Goal: Check status: Check status

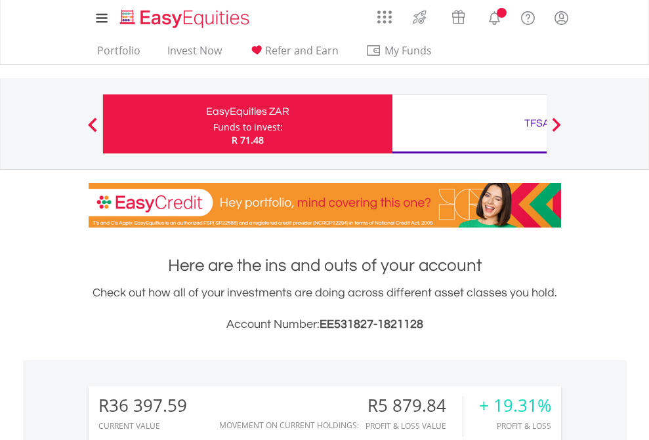
scroll to position [126, 206]
click at [213, 124] on div "Funds to invest:" at bounding box center [248, 127] width 70 height 13
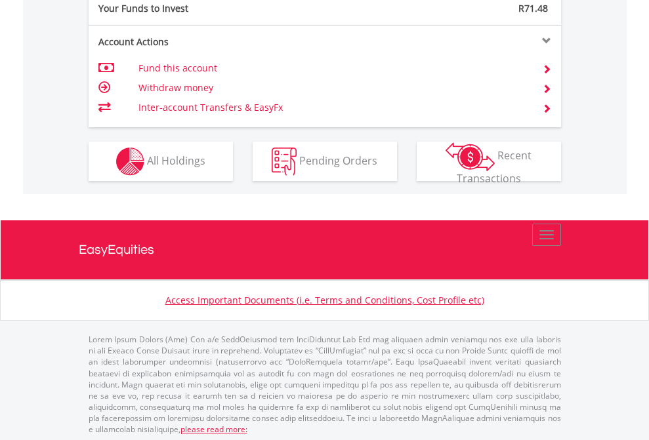
scroll to position [1310, 0]
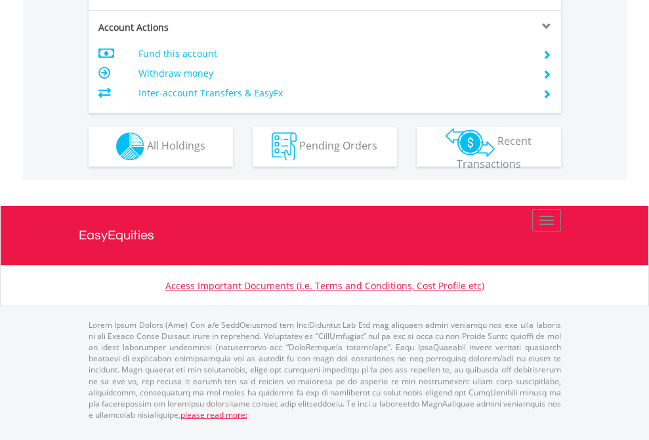
scroll to position [1226, 0]
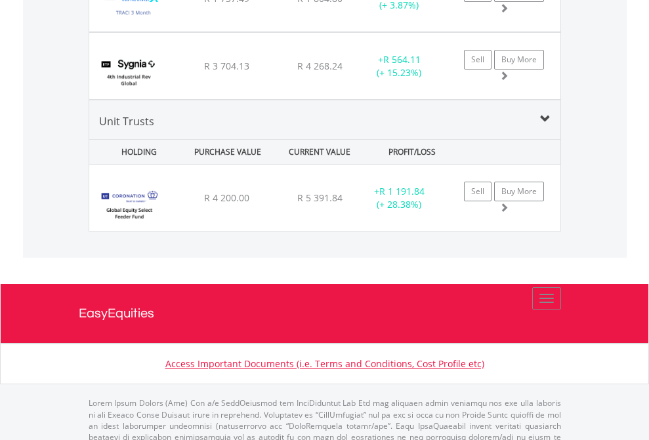
scroll to position [126, 206]
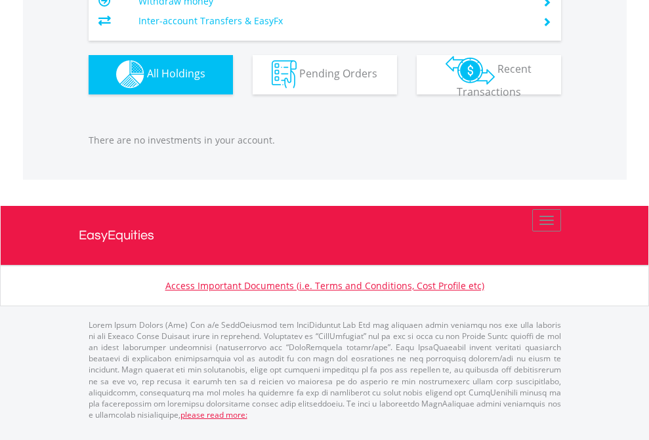
scroll to position [126, 206]
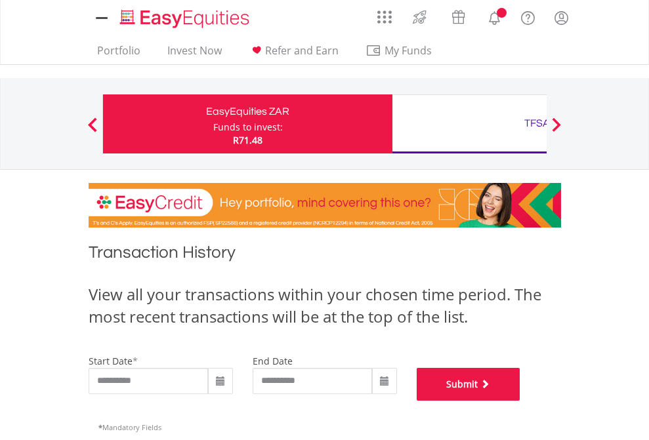
click at [520, 401] on button "Submit" at bounding box center [468, 384] width 104 height 33
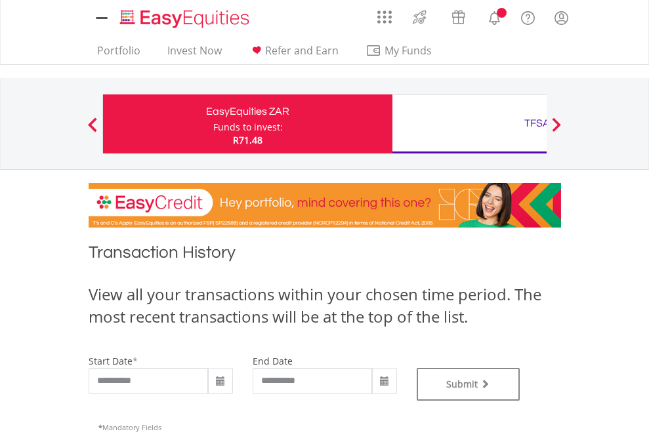
click at [469, 124] on div "TFSA" at bounding box center [536, 123] width 273 height 18
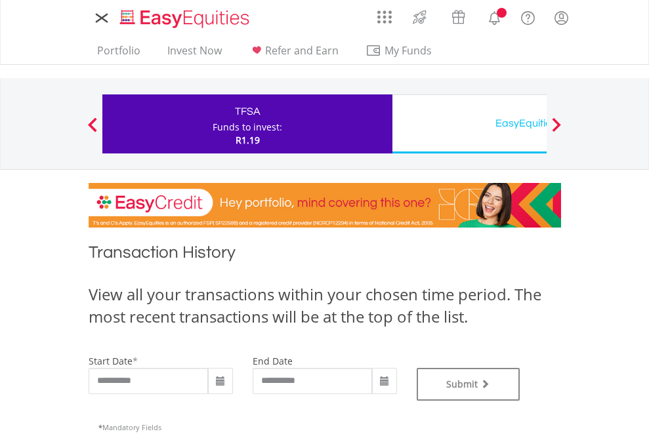
type input "**********"
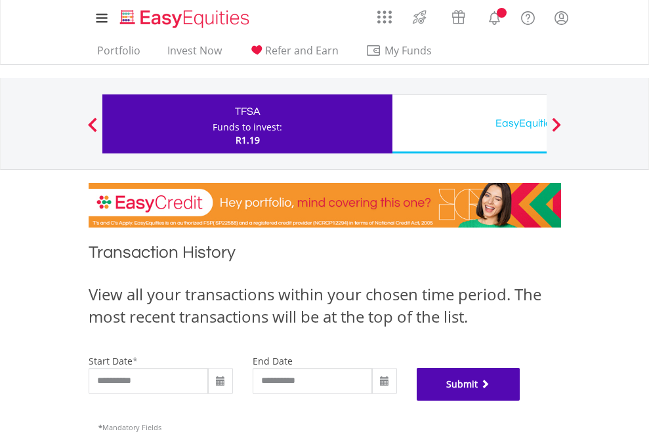
click at [520, 401] on button "Submit" at bounding box center [468, 384] width 104 height 33
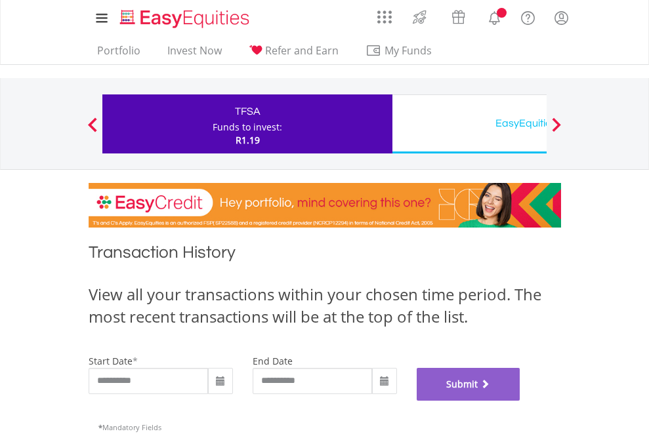
scroll to position [532, 0]
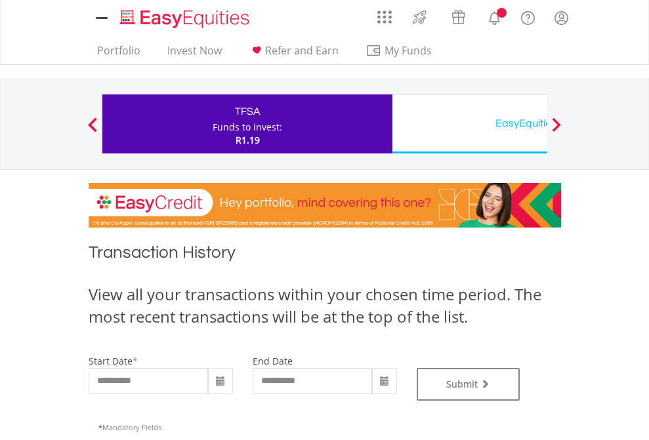
click at [469, 124] on div "EasyEquities USD" at bounding box center [536, 123] width 273 height 18
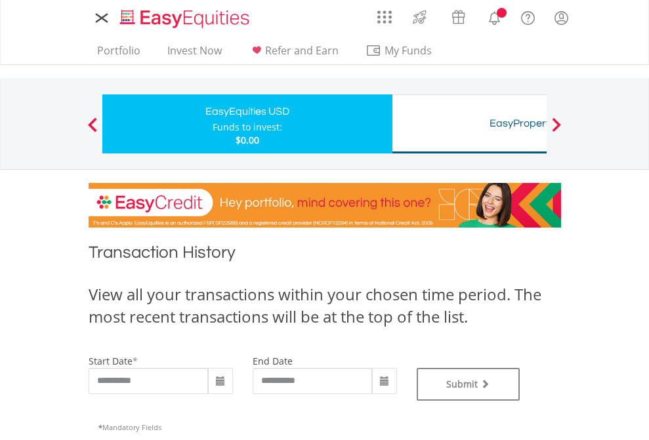
type input "**********"
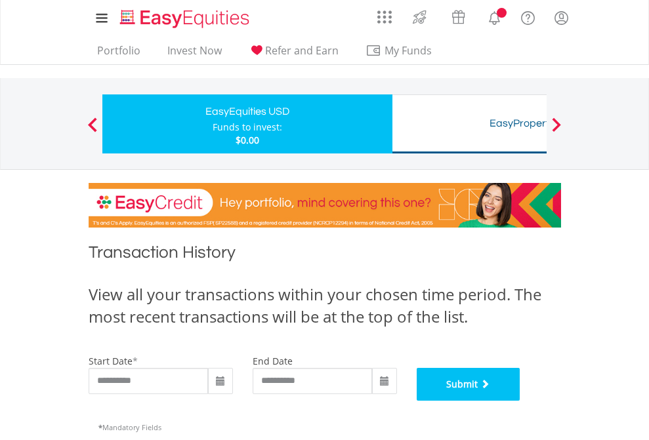
click at [520, 401] on button "Submit" at bounding box center [468, 384] width 104 height 33
